Goal: Task Accomplishment & Management: Manage account settings

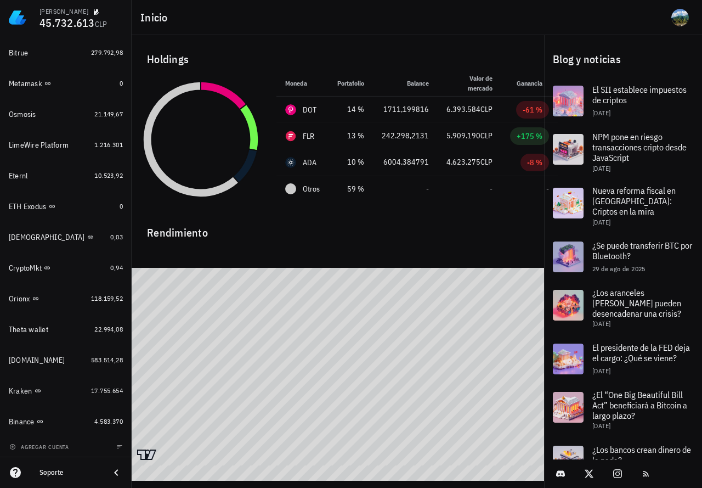
scroll to position [797, 0]
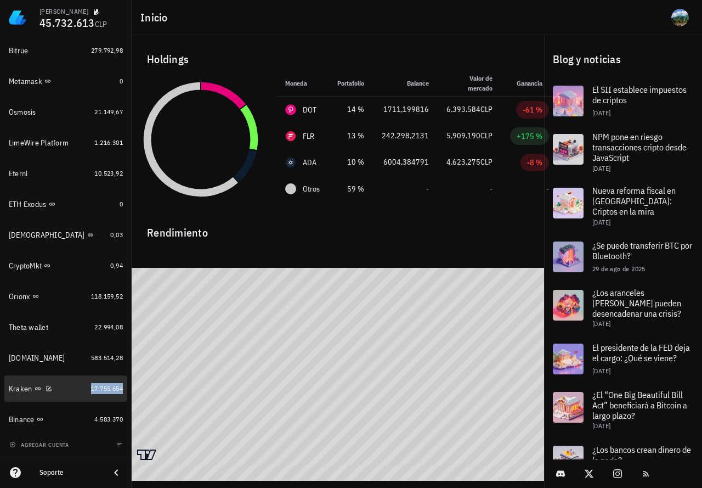
click at [97, 389] on span "17.755.654" at bounding box center [107, 388] width 32 height 8
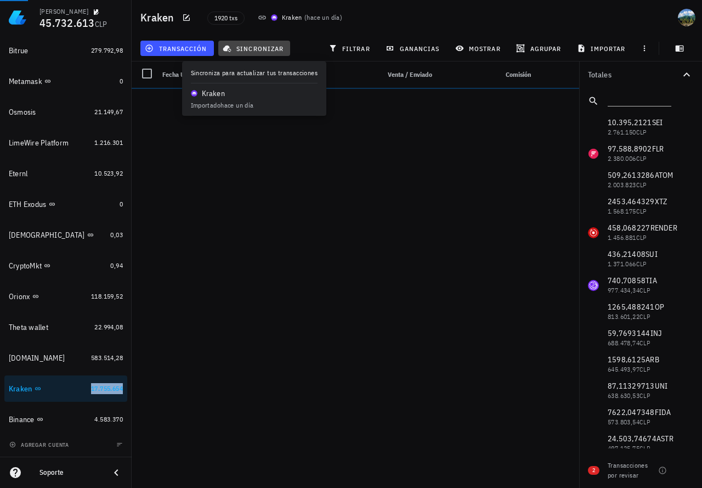
click at [256, 47] on span "sincronizar" at bounding box center [254, 48] width 59 height 9
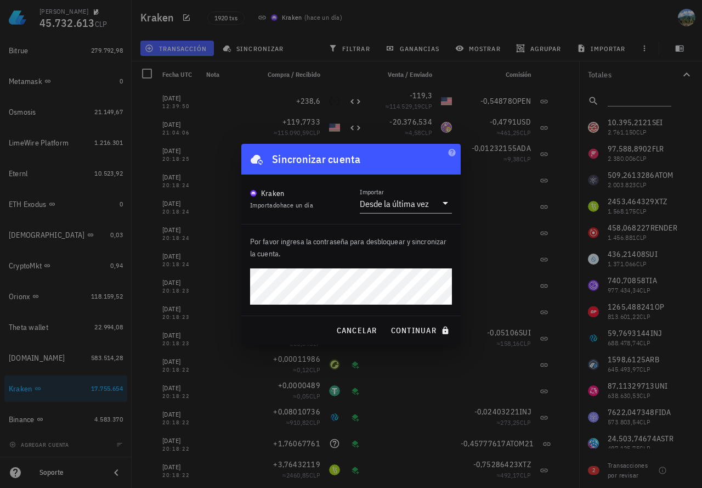
click at [386, 320] on button "continuar" at bounding box center [421, 330] width 70 height 20
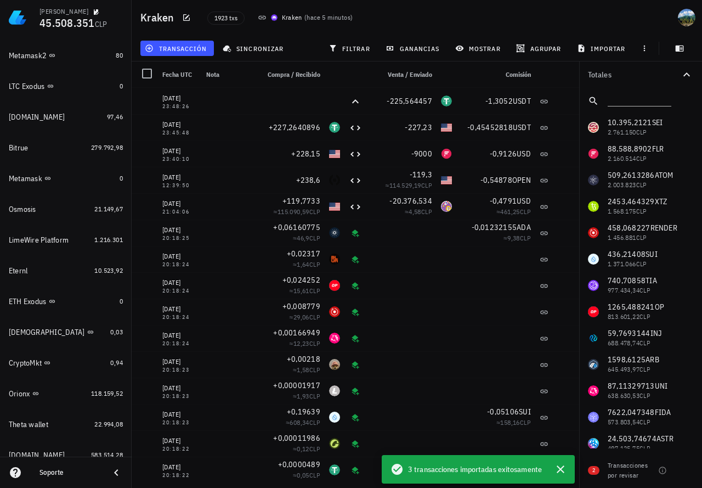
scroll to position [700, 0]
drag, startPoint x: 99, startPoint y: 329, endPoint x: 154, endPoint y: 124, distance: 211.8
click at [99, 329] on link "Buda 0,03" at bounding box center [65, 331] width 123 height 26
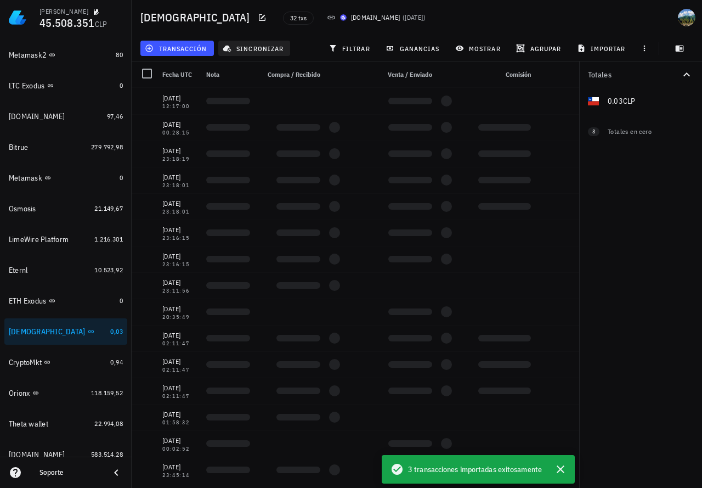
click at [251, 41] on button "sincronizar" at bounding box center [254, 48] width 72 height 15
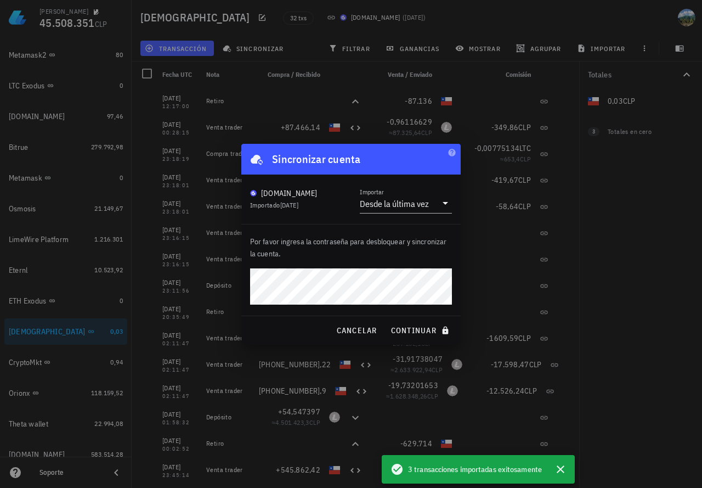
click at [386, 320] on button "continuar" at bounding box center [421, 330] width 70 height 20
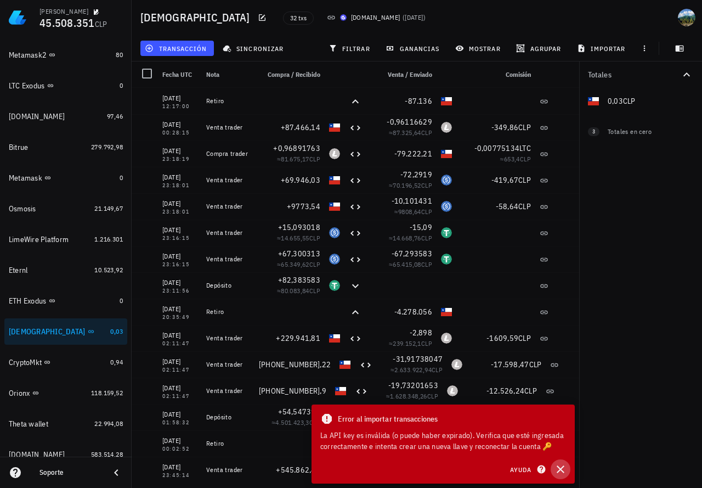
click at [562, 466] on icon "button" at bounding box center [560, 468] width 13 height 13
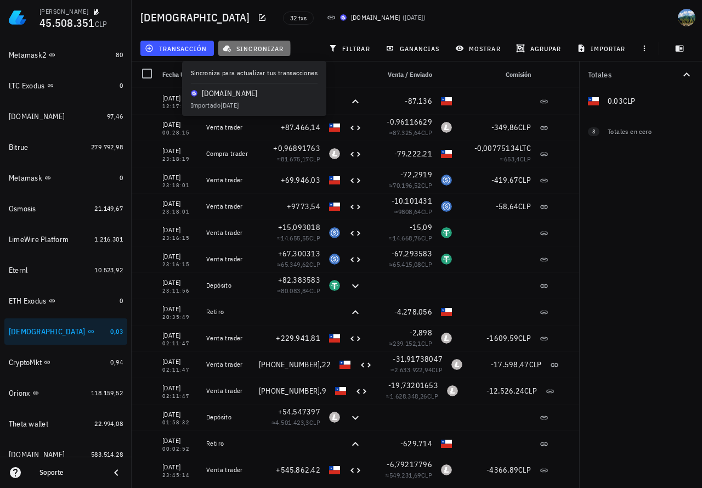
click at [242, 50] on span "sincronizar" at bounding box center [254, 48] width 59 height 9
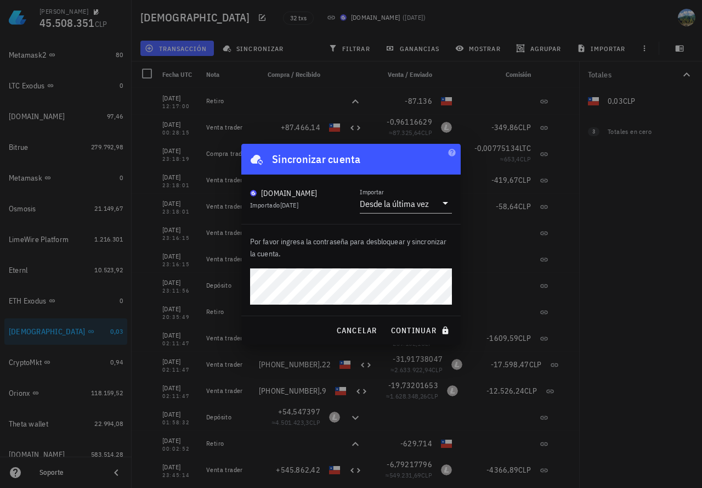
click at [386, 320] on button "continuar" at bounding box center [421, 330] width 70 height 20
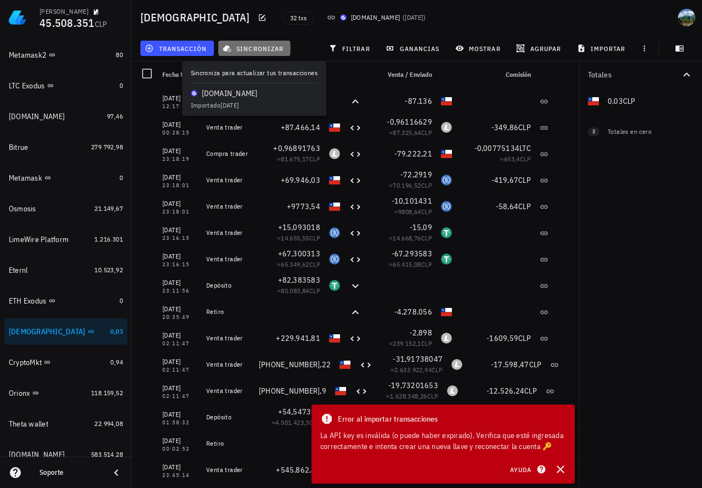
click at [242, 49] on span "sincronizar" at bounding box center [254, 48] width 59 height 9
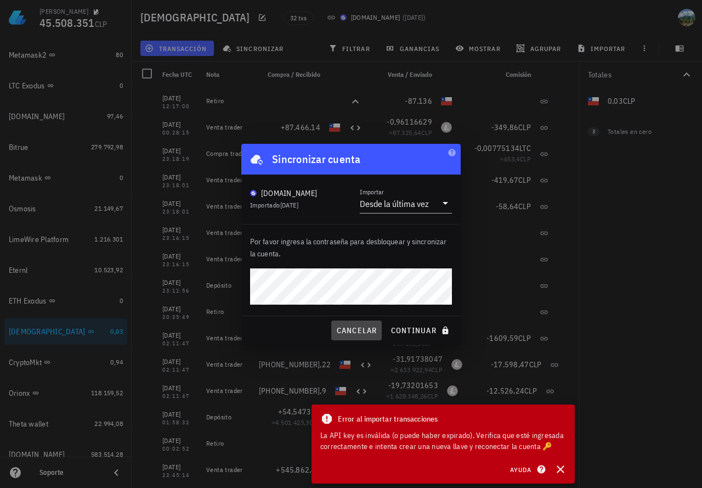
click at [359, 333] on span "cancelar" at bounding box center [356, 330] width 41 height 10
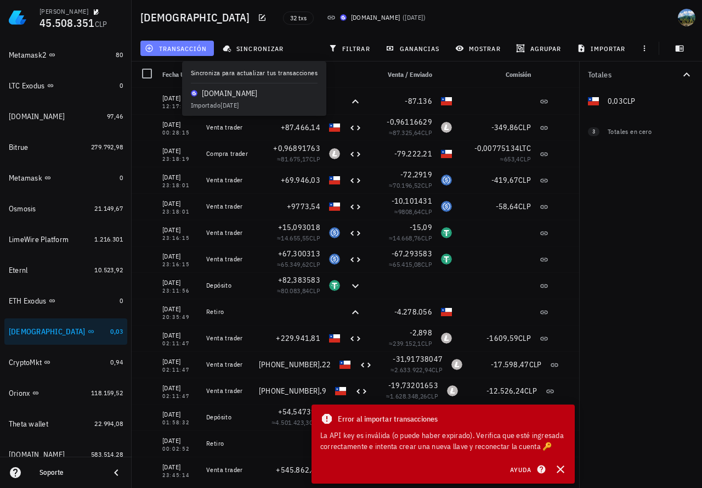
click at [212, 53] on button "transacción" at bounding box center [177, 48] width 74 height 15
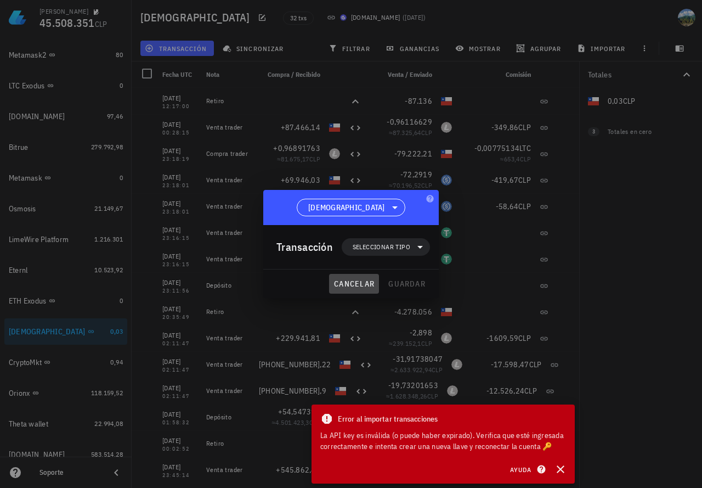
click at [347, 288] on span "cancelar" at bounding box center [354, 284] width 41 height 10
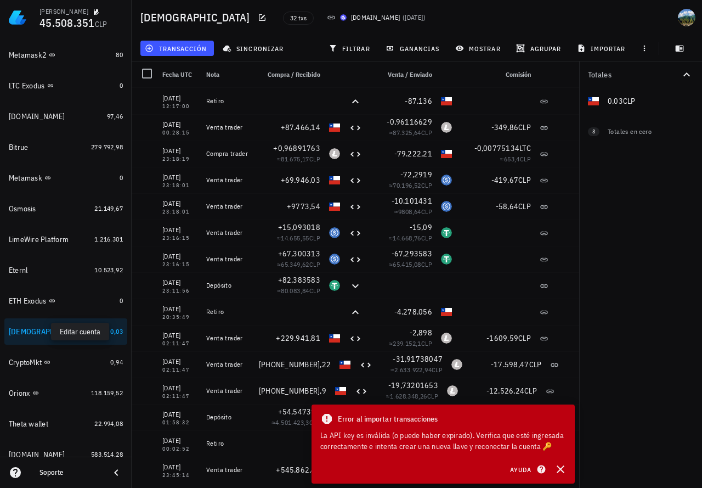
drag, startPoint x: 40, startPoint y: 331, endPoint x: 52, endPoint y: 329, distance: 12.3
click at [99, 331] on icon "button" at bounding box center [101, 331] width 5 height 5
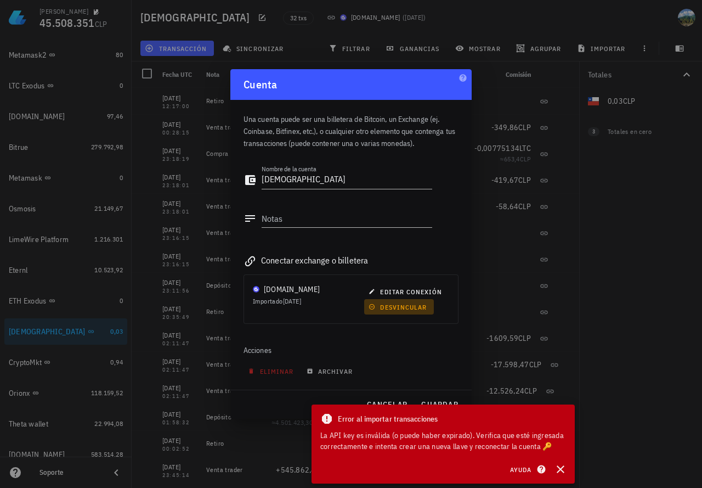
click at [406, 308] on span "desvincular" at bounding box center [399, 307] width 56 height 8
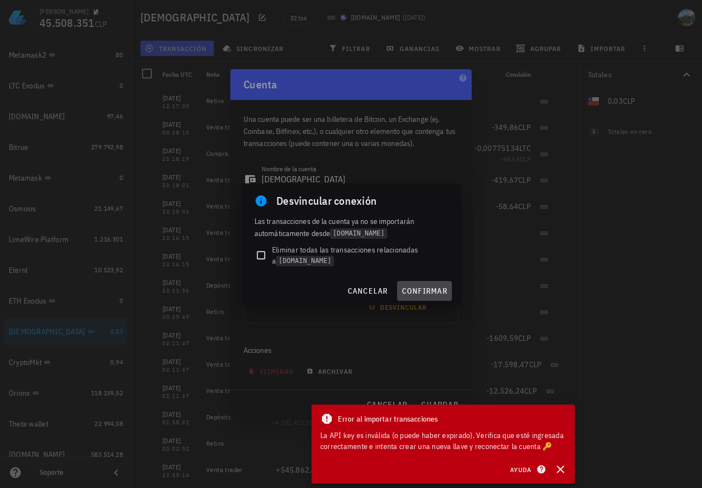
click at [421, 291] on span "confirmar" at bounding box center [425, 291] width 46 height 10
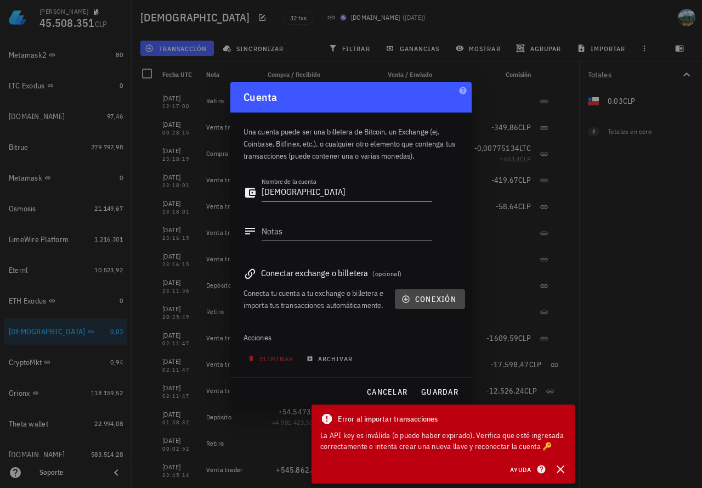
click at [427, 298] on span "conexión" at bounding box center [430, 299] width 53 height 10
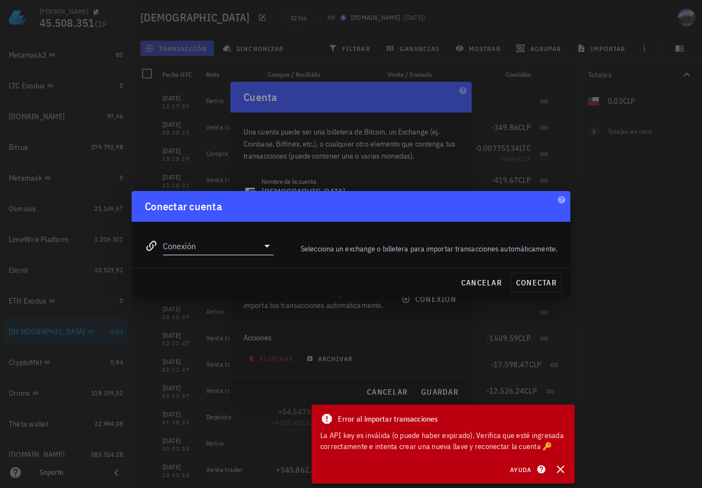
click at [262, 244] on icon at bounding box center [267, 245] width 13 height 13
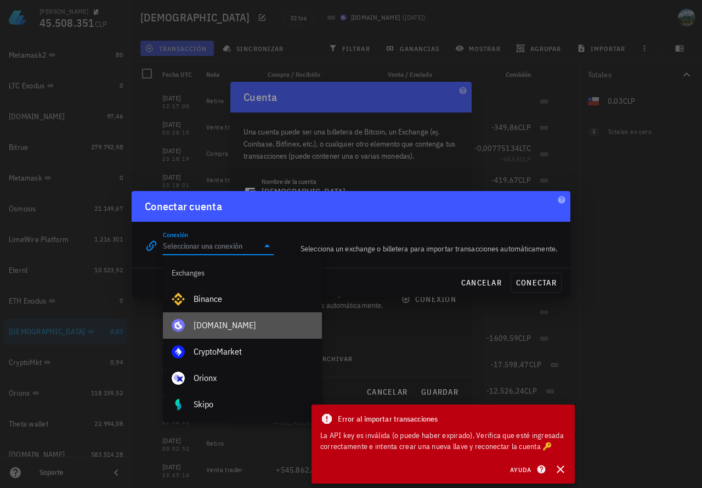
click at [212, 330] on div "[DOMAIN_NAME]" at bounding box center [254, 325] width 120 height 10
type input "[DOMAIN_NAME]"
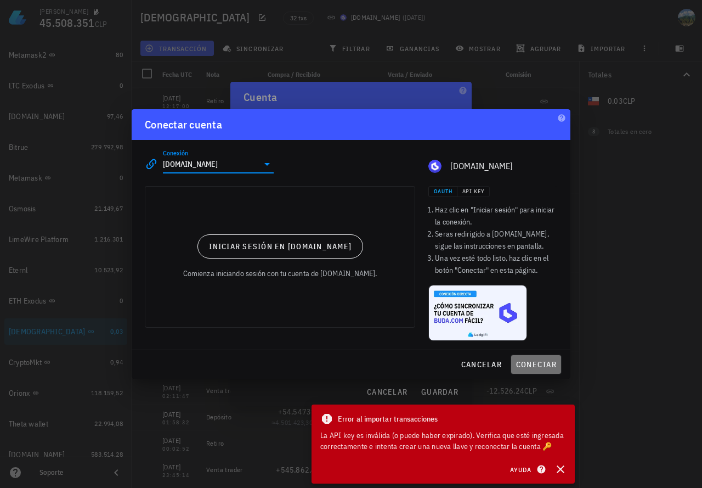
click at [533, 366] on span "conectar" at bounding box center [536, 364] width 41 height 10
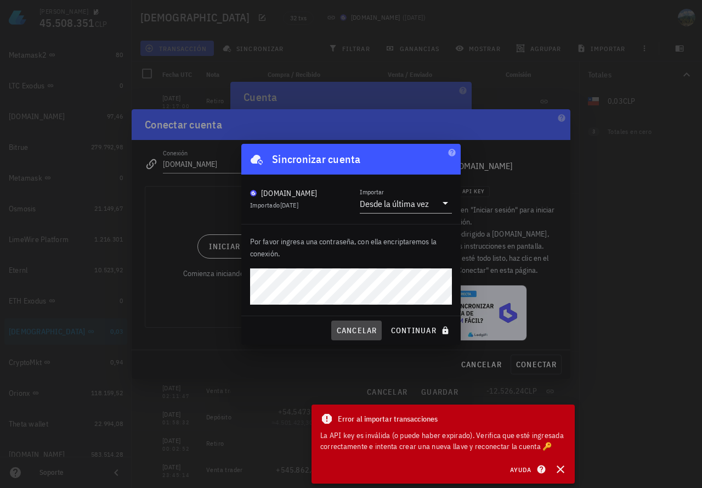
click at [365, 328] on span "cancelar" at bounding box center [356, 330] width 41 height 10
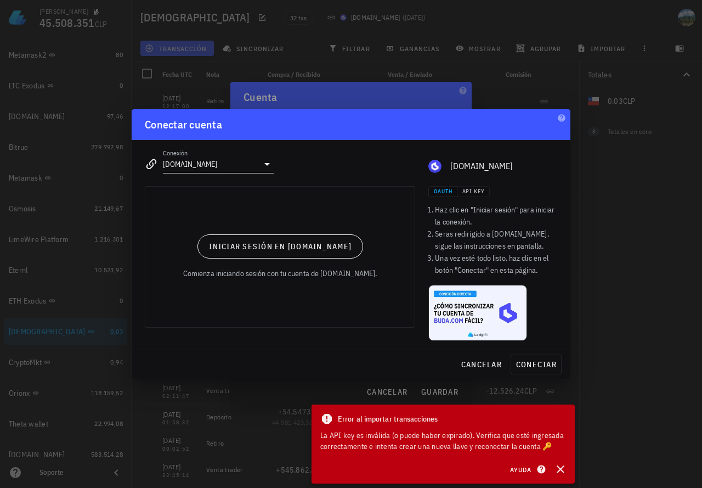
click at [262, 168] on icon at bounding box center [267, 163] width 13 height 13
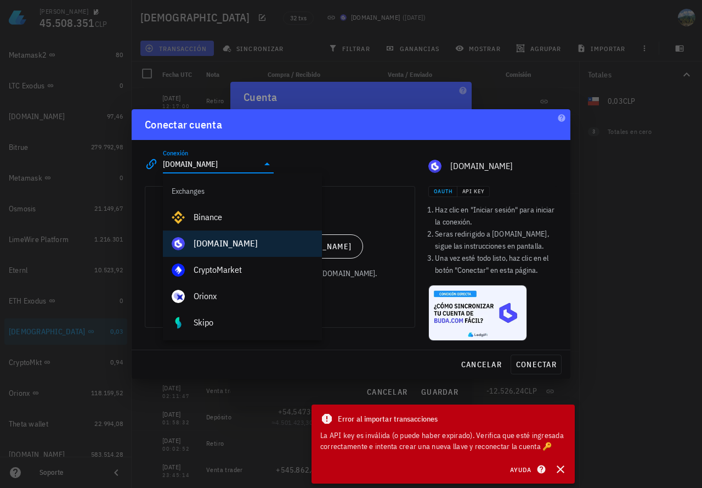
click at [328, 163] on div "Conexión [DOMAIN_NAME] editar [DOMAIN_NAME]" at bounding box center [351, 159] width 426 height 39
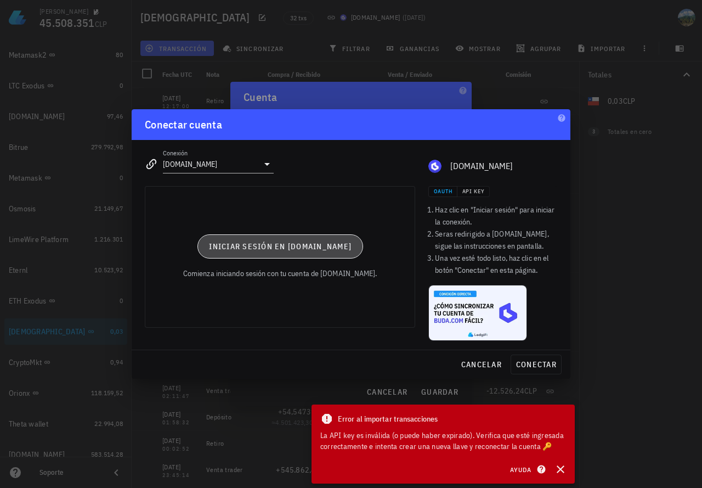
click at [323, 254] on button "Iniciar sesión en [DOMAIN_NAME]" at bounding box center [280, 246] width 166 height 24
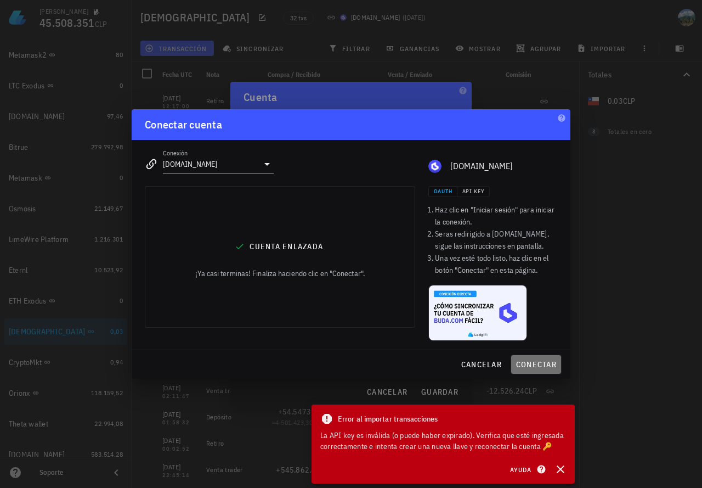
click at [538, 363] on span "conectar" at bounding box center [536, 364] width 41 height 10
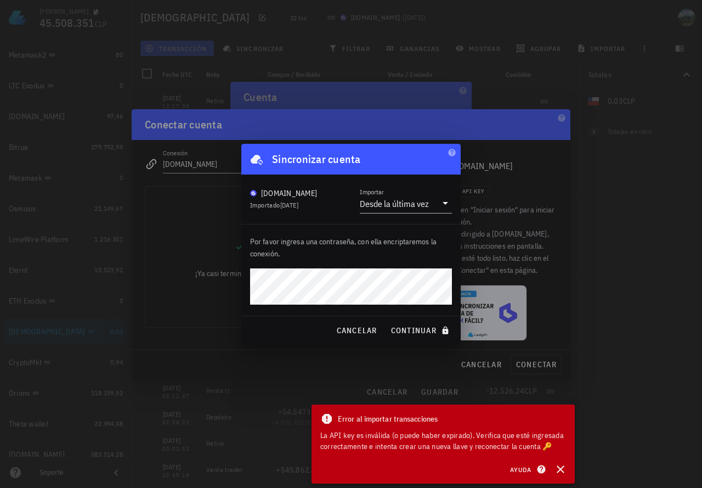
click button "continuar" at bounding box center [421, 330] width 70 height 20
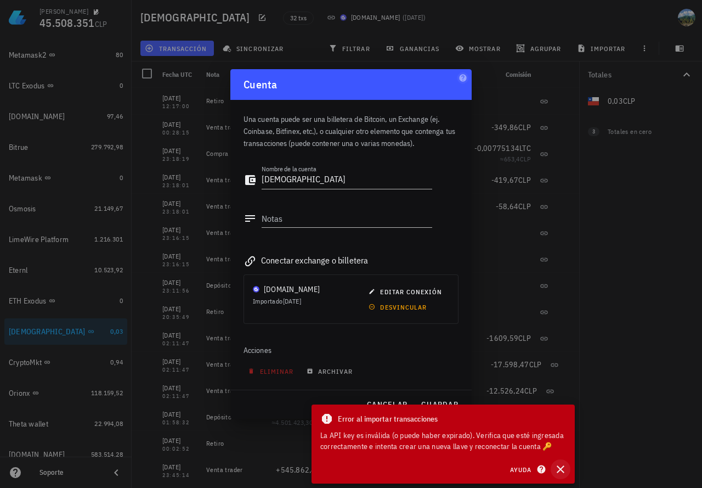
click at [560, 475] on icon "button" at bounding box center [560, 468] width 13 height 13
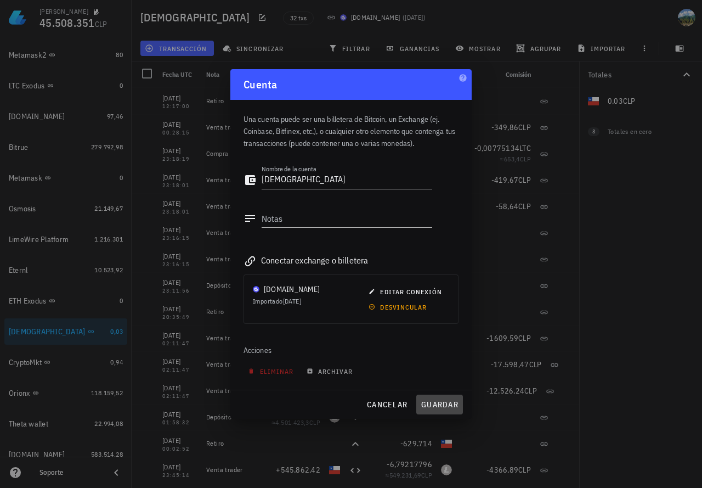
click at [429, 404] on span "guardar" at bounding box center [440, 404] width 38 height 10
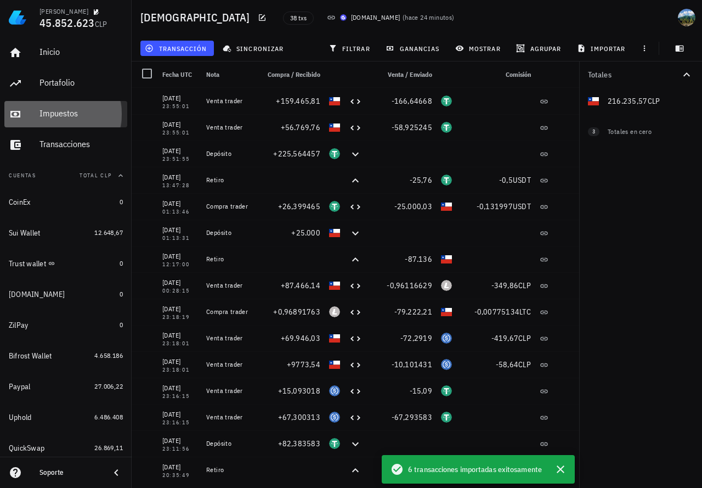
click at [56, 115] on div "Impuestos" at bounding box center [80, 113] width 83 height 10
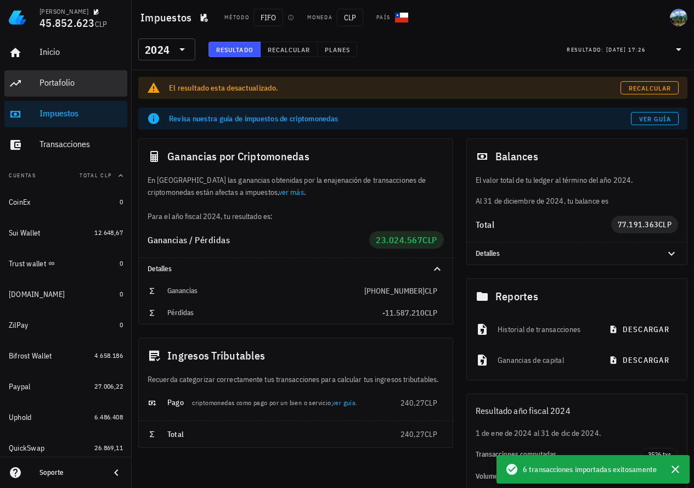
drag, startPoint x: 51, startPoint y: 84, endPoint x: 91, endPoint y: 128, distance: 59.0
click at [51, 84] on div "Portafolio" at bounding box center [80, 82] width 83 height 10
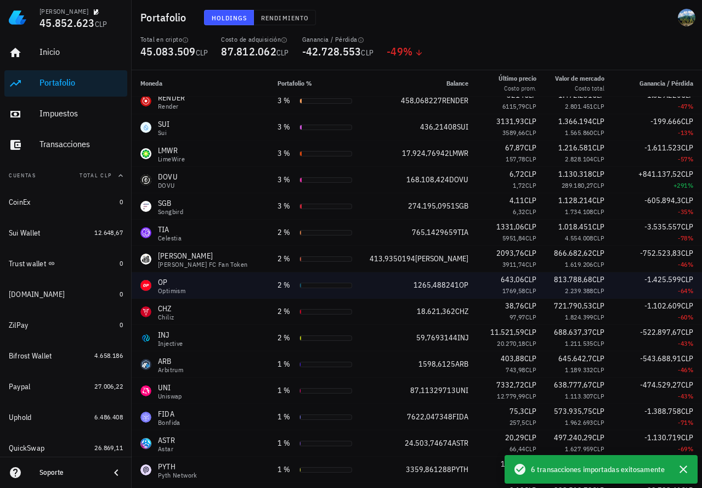
scroll to position [626, 0]
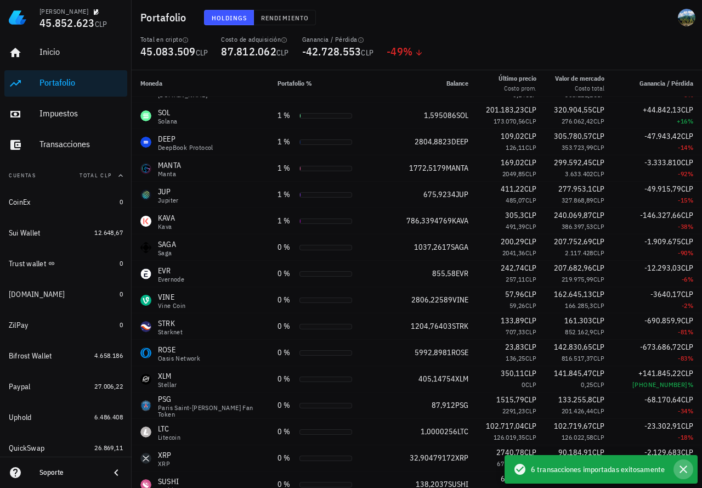
click at [684, 468] on icon "button" at bounding box center [684, 469] width 8 height 8
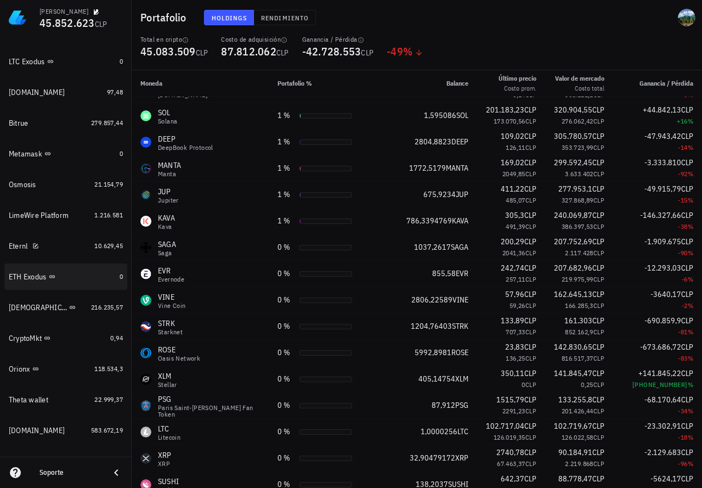
scroll to position [797, 0]
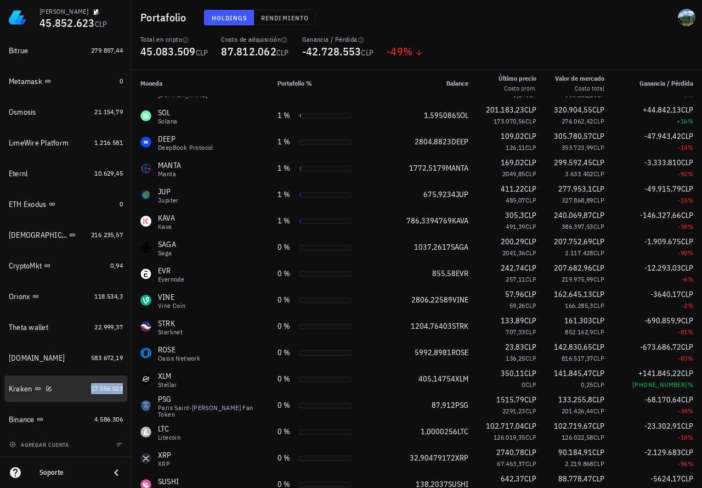
click at [102, 389] on span "17.556.023" at bounding box center [107, 388] width 32 height 8
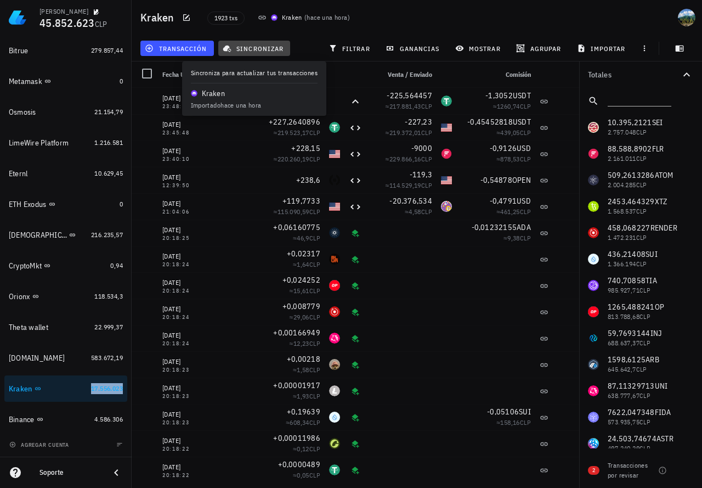
click at [267, 52] on span "sincronizar" at bounding box center [254, 48] width 59 height 9
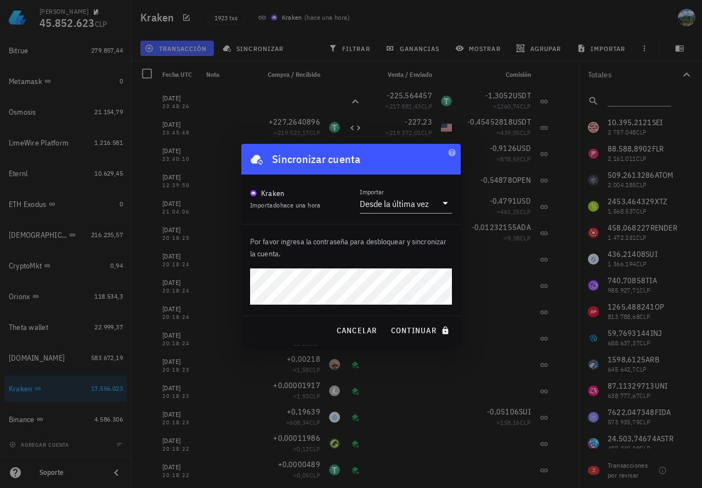
click at [386, 320] on button "continuar" at bounding box center [421, 330] width 70 height 20
